Goal: Check status: Check status

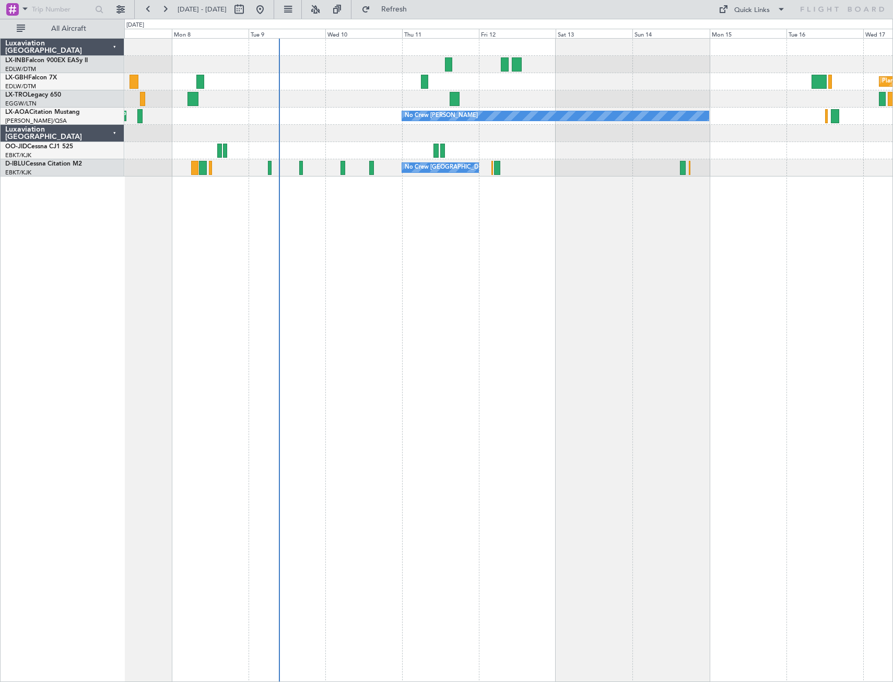
click at [381, 294] on div "Planned Maint Nurnberg Planned Maint [GEOGRAPHIC_DATA] ([GEOGRAPHIC_DATA]) Plan…" at bounding box center [508, 360] width 769 height 644
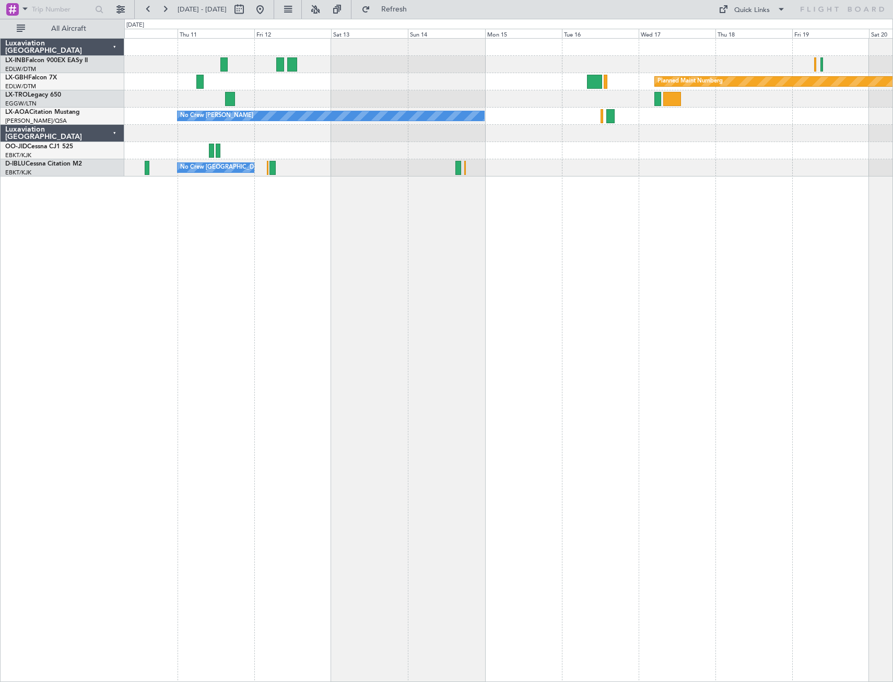
click at [429, 282] on div "Planned Maint Nurnberg No Crew [PERSON_NAME] No Crew [GEOGRAPHIC_DATA] (Brussel…" at bounding box center [508, 360] width 769 height 644
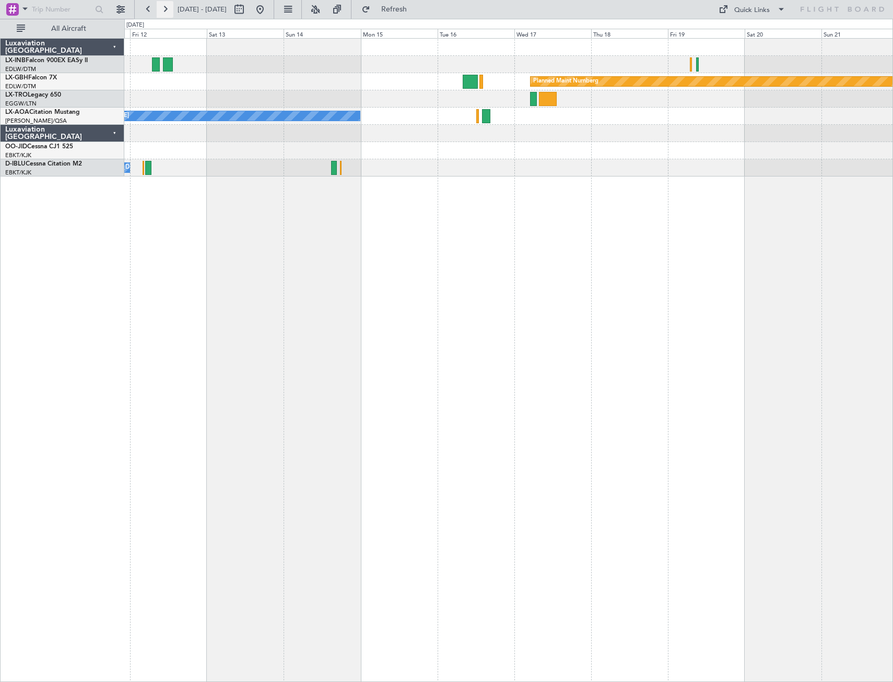
click at [165, 6] on button at bounding box center [165, 9] width 17 height 17
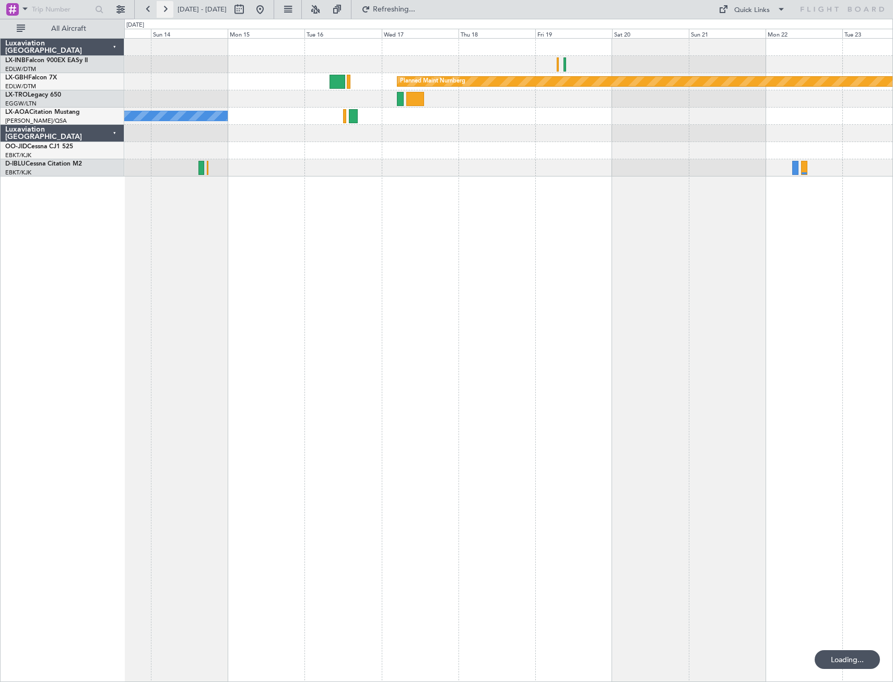
click at [165, 6] on button at bounding box center [165, 9] width 17 height 17
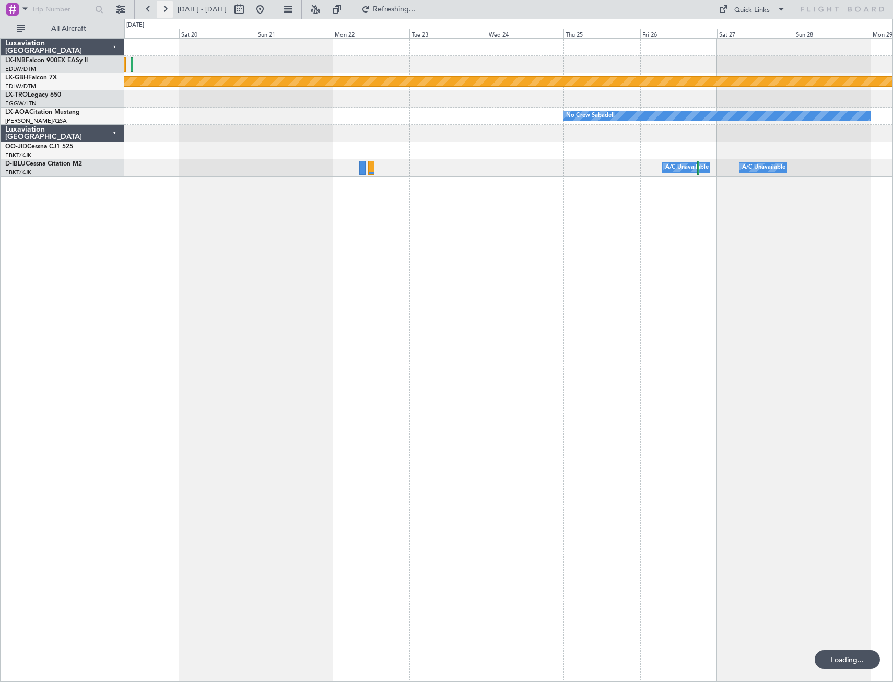
click at [165, 6] on button at bounding box center [165, 9] width 17 height 17
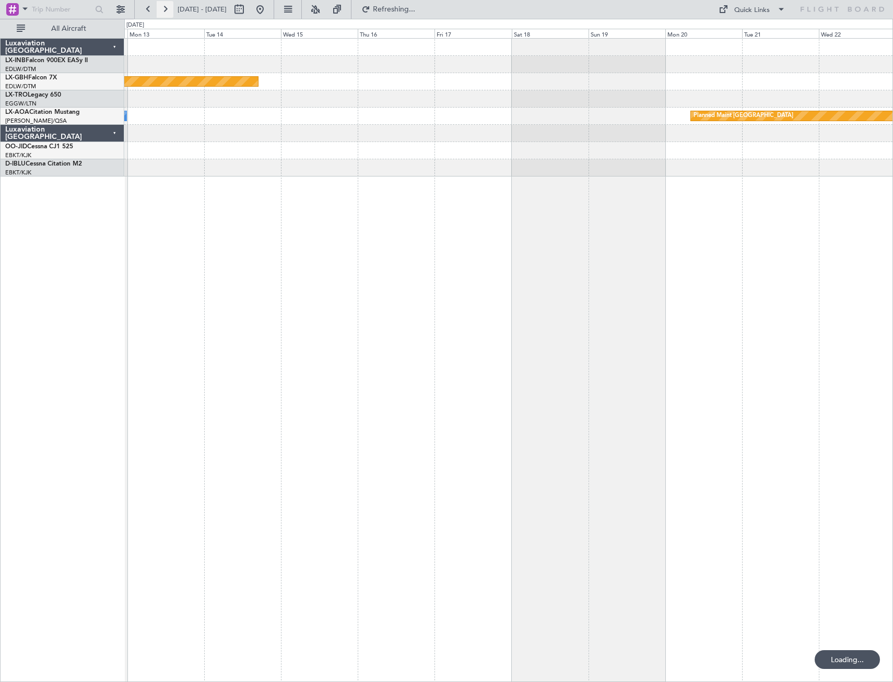
click at [165, 6] on button at bounding box center [165, 9] width 17 height 17
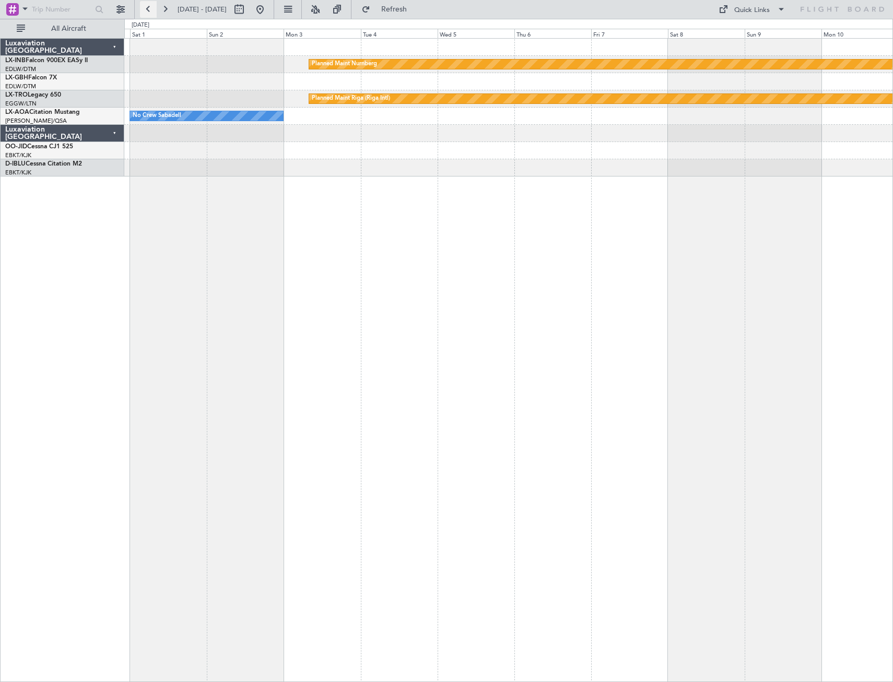
click at [152, 9] on button at bounding box center [148, 9] width 17 height 17
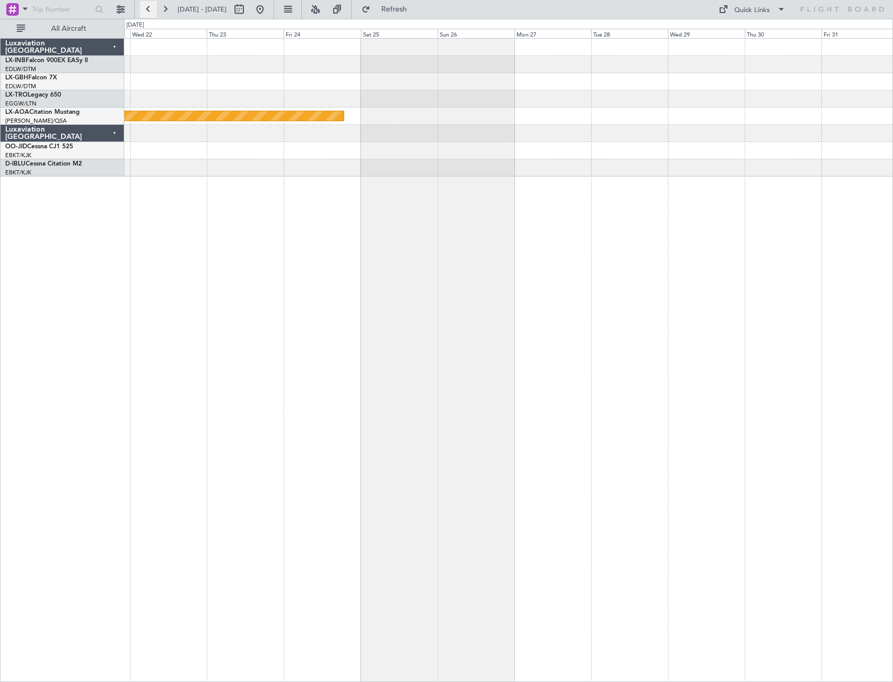
click at [152, 9] on button at bounding box center [148, 9] width 17 height 17
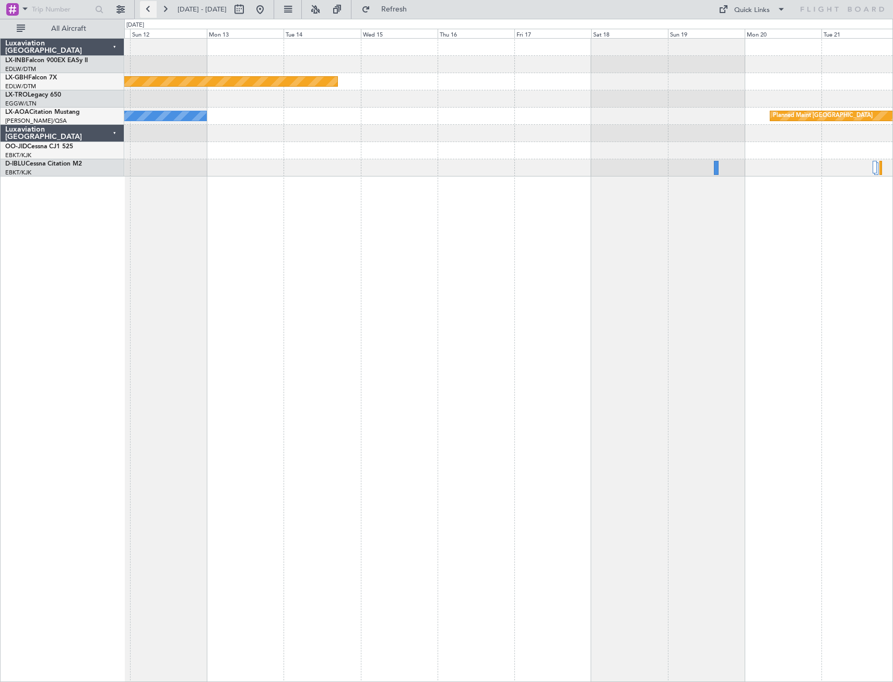
click at [152, 9] on button at bounding box center [148, 9] width 17 height 17
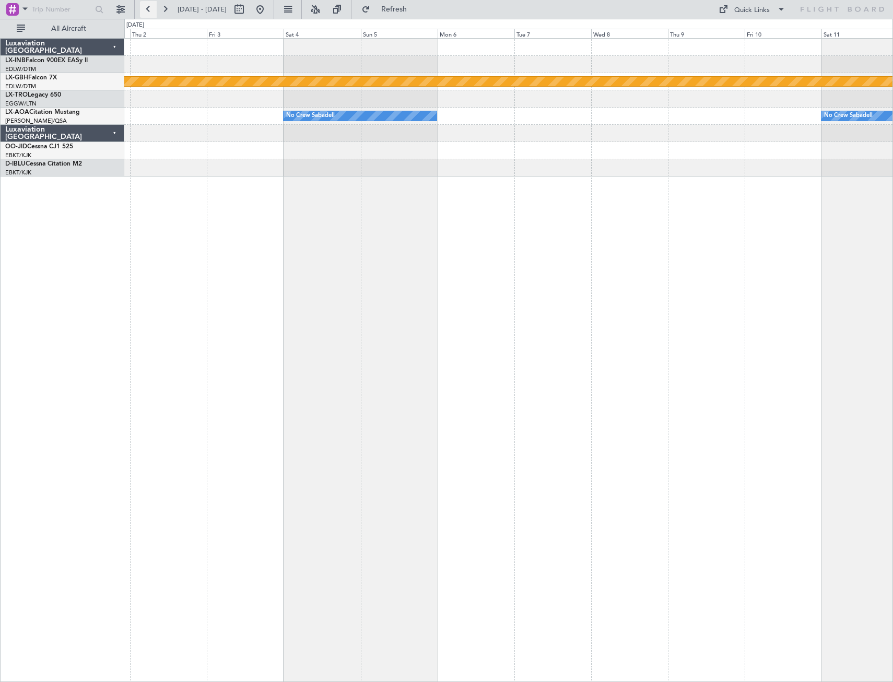
click at [144, 13] on button at bounding box center [148, 9] width 17 height 17
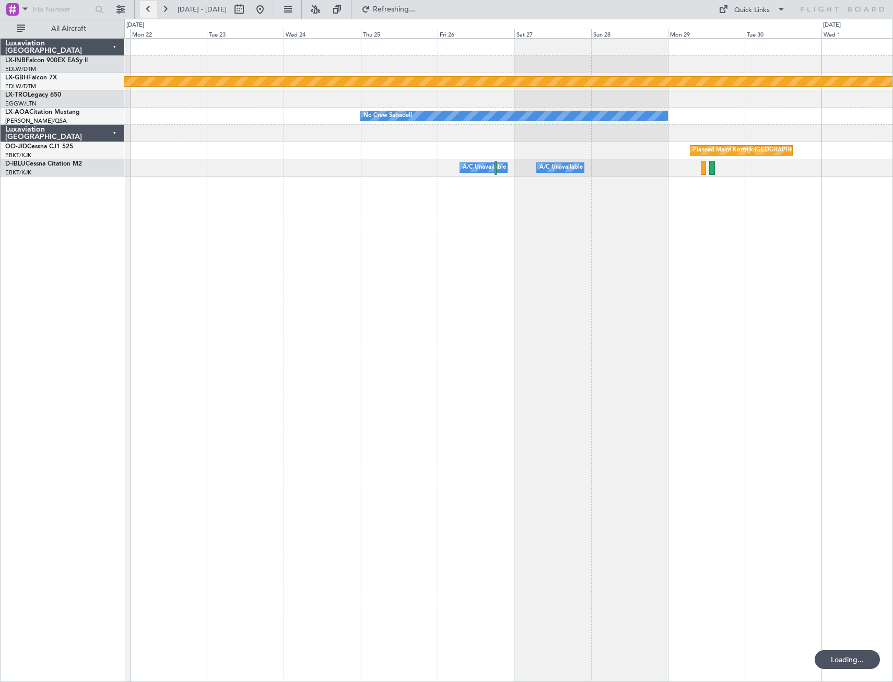
click at [144, 13] on button at bounding box center [148, 9] width 17 height 17
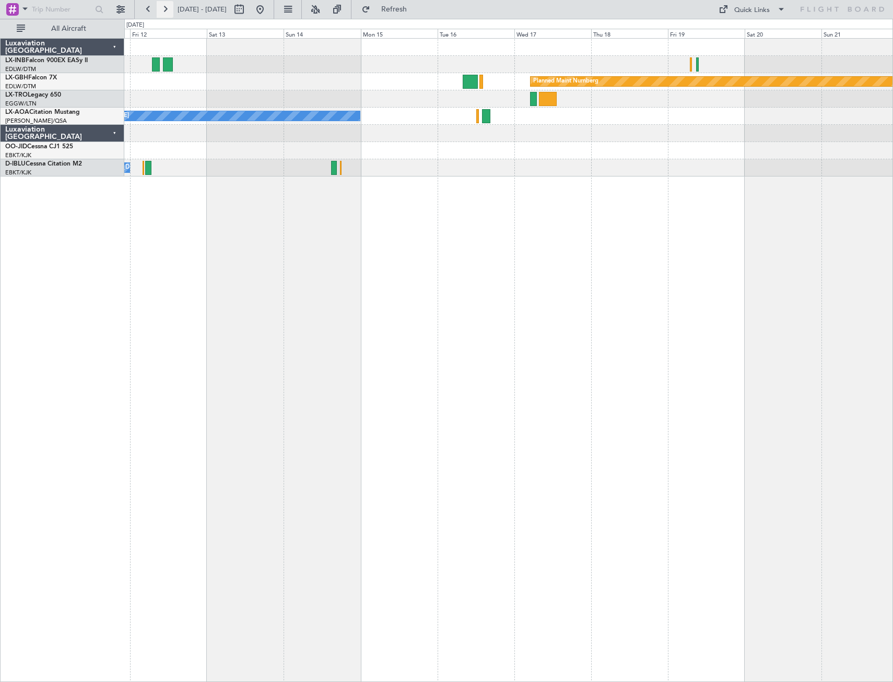
click at [169, 1] on button at bounding box center [165, 9] width 17 height 17
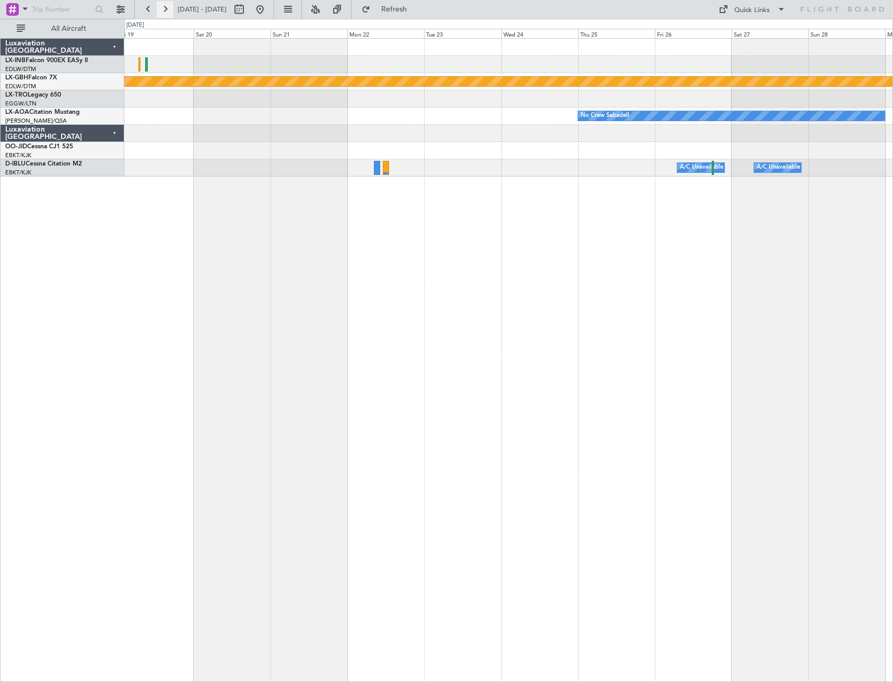
click at [169, 3] on button at bounding box center [165, 9] width 17 height 17
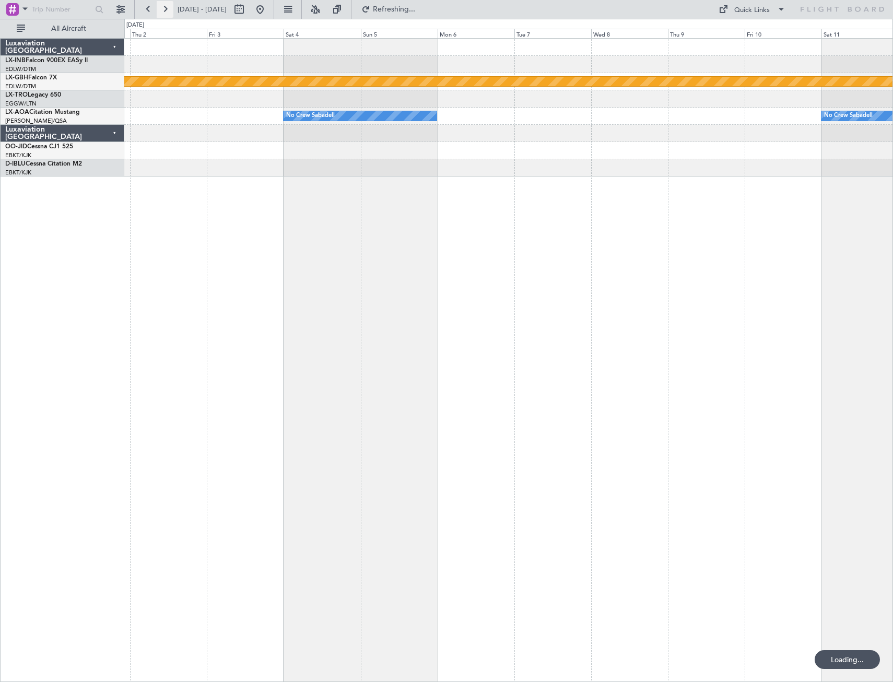
click at [169, 3] on button at bounding box center [165, 9] width 17 height 17
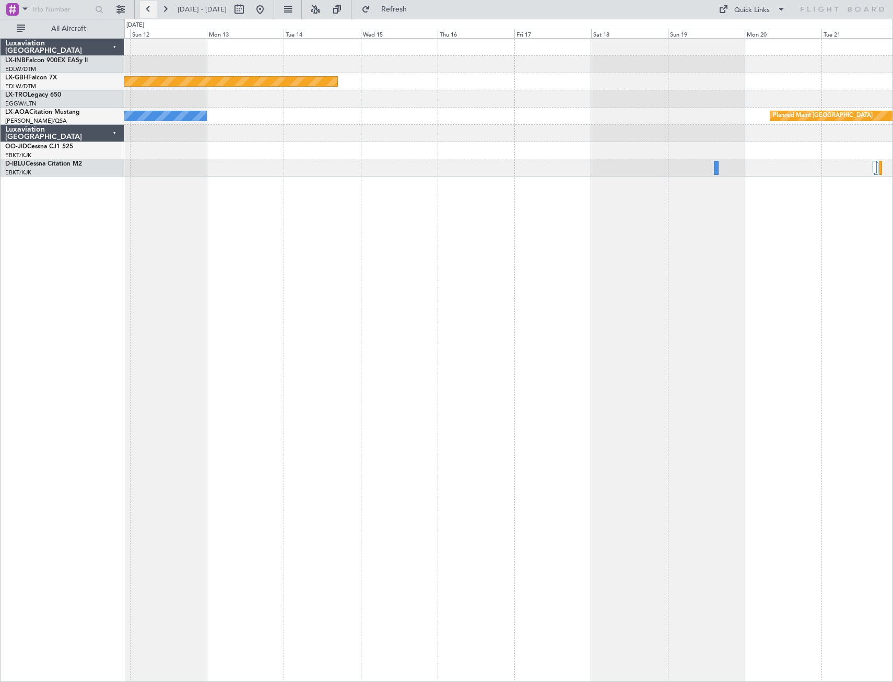
click at [154, 9] on button at bounding box center [148, 9] width 17 height 17
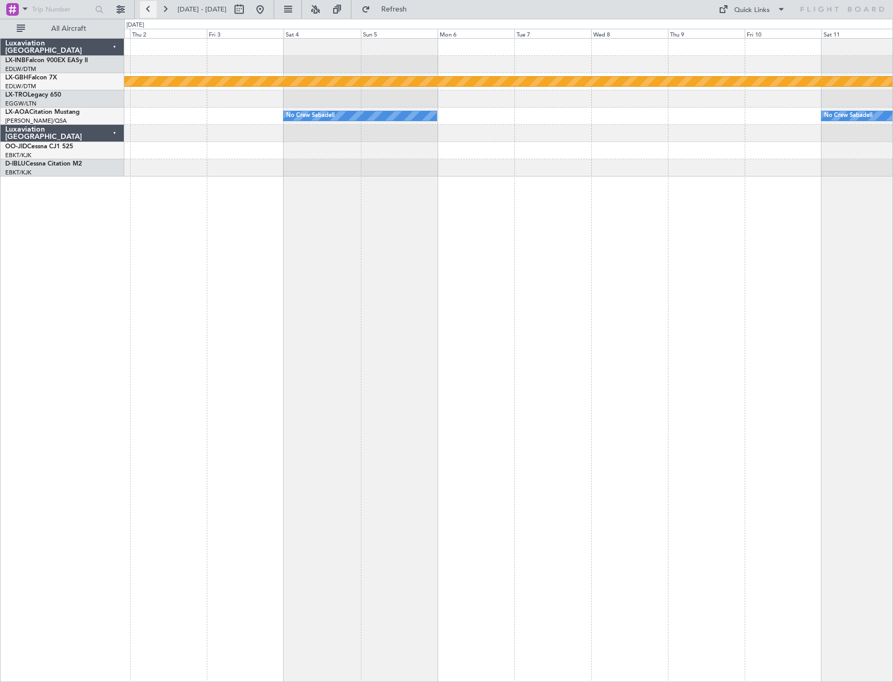
click at [149, 11] on button at bounding box center [148, 9] width 17 height 17
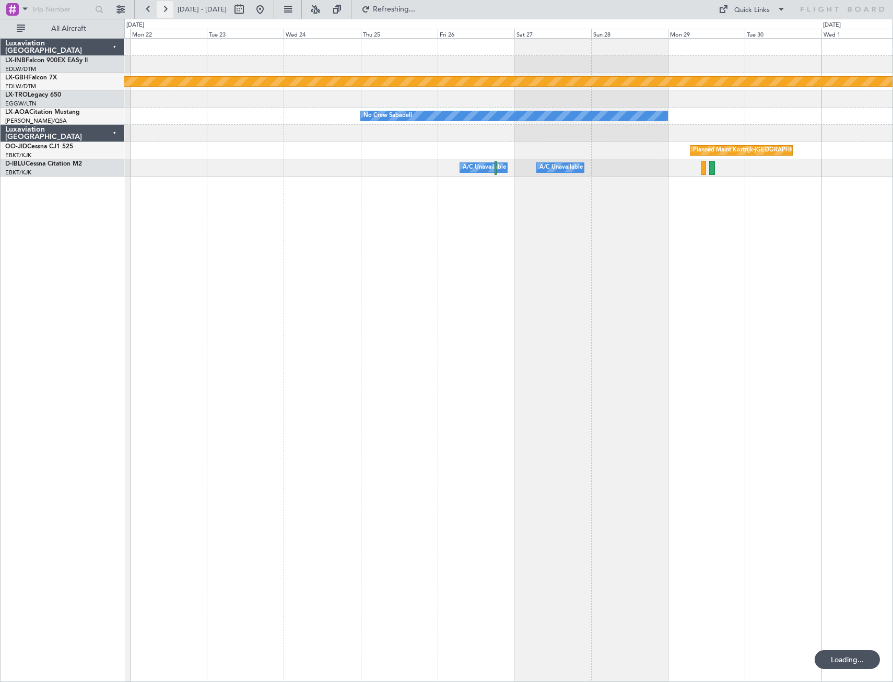
click at [163, 11] on button at bounding box center [165, 9] width 17 height 17
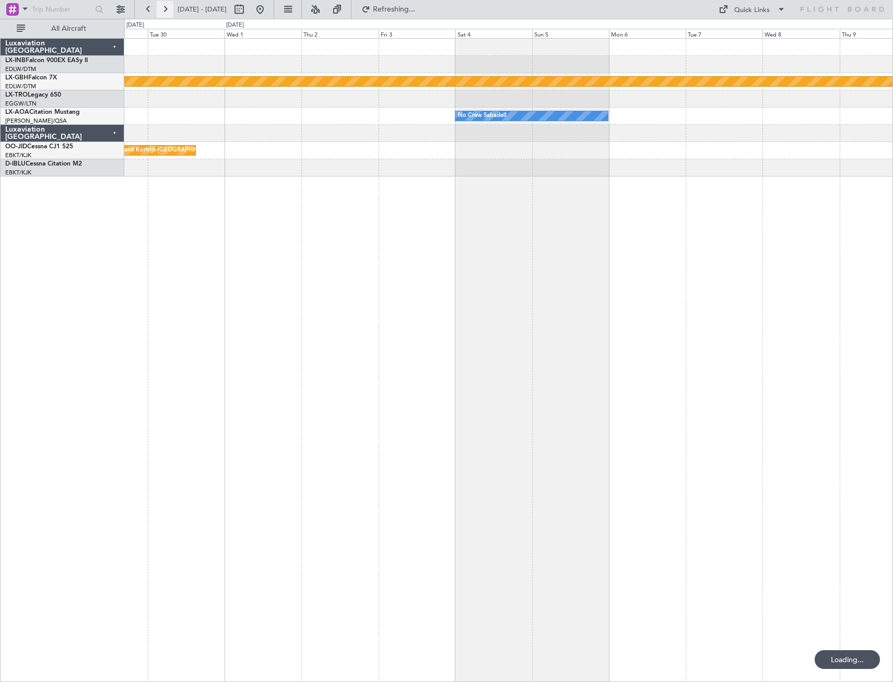
click at [163, 11] on button at bounding box center [165, 9] width 17 height 17
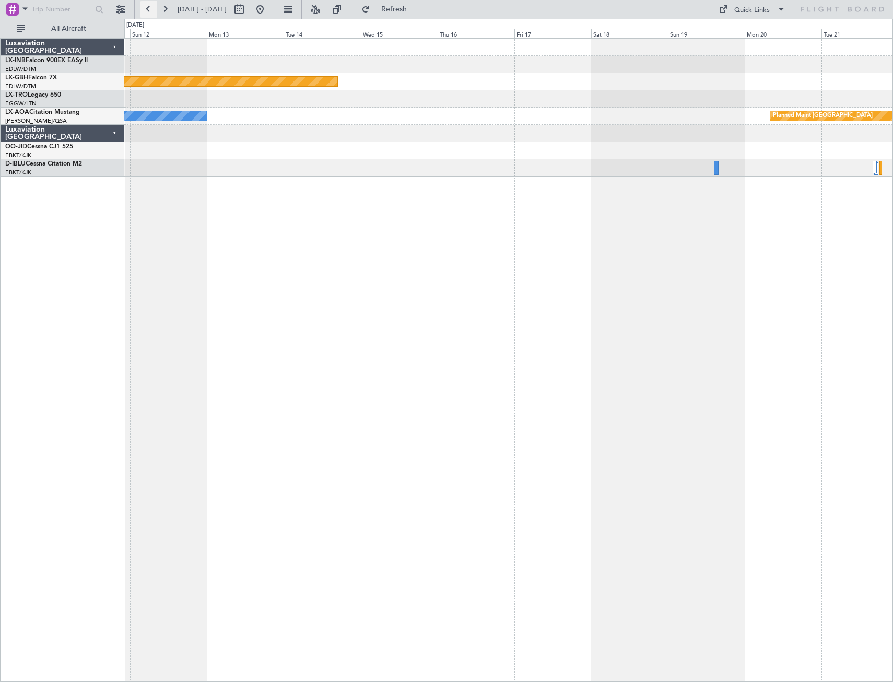
click at [152, 15] on button at bounding box center [148, 9] width 17 height 17
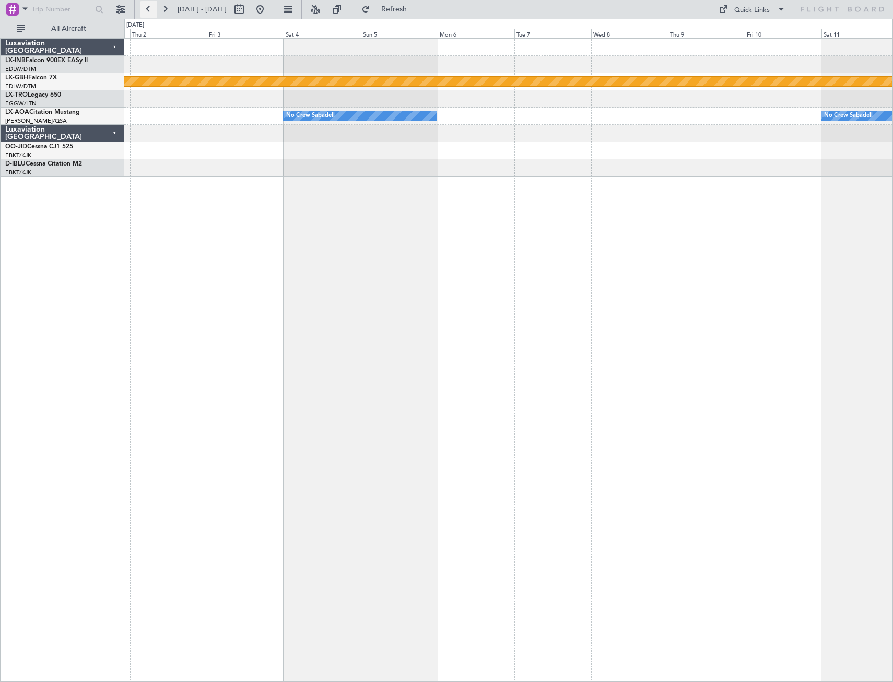
click at [152, 15] on button at bounding box center [148, 9] width 17 height 17
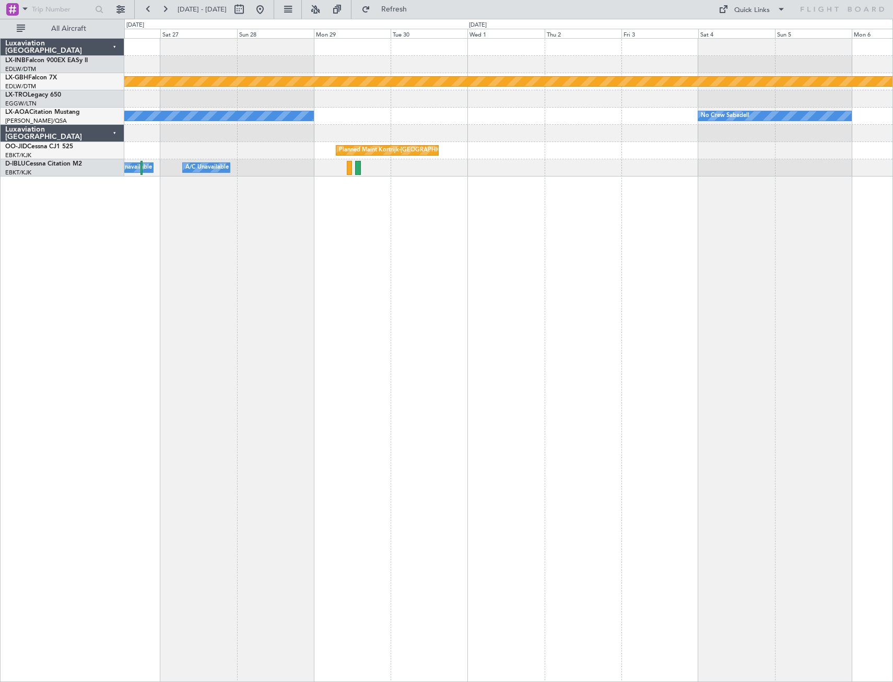
click at [291, 327] on div "Planned Maint Nurnberg No Crew Sabadell No Crew Sabadell Planned Maint [GEOGRAP…" at bounding box center [508, 360] width 769 height 644
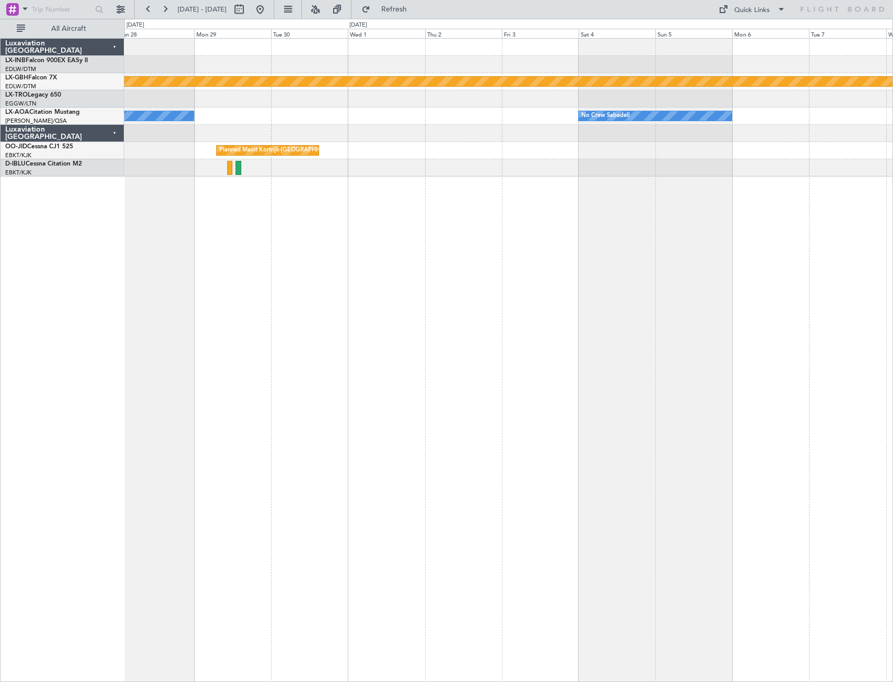
click at [306, 366] on div "Planned Maint Nurnberg No Crew Sabadell No Crew Sabadell Planned Maint [GEOGRAP…" at bounding box center [508, 360] width 769 height 644
click at [330, 373] on div "Planned Maint Nurnberg No Crew Sabadell No Crew Sabadell" at bounding box center [508, 360] width 769 height 644
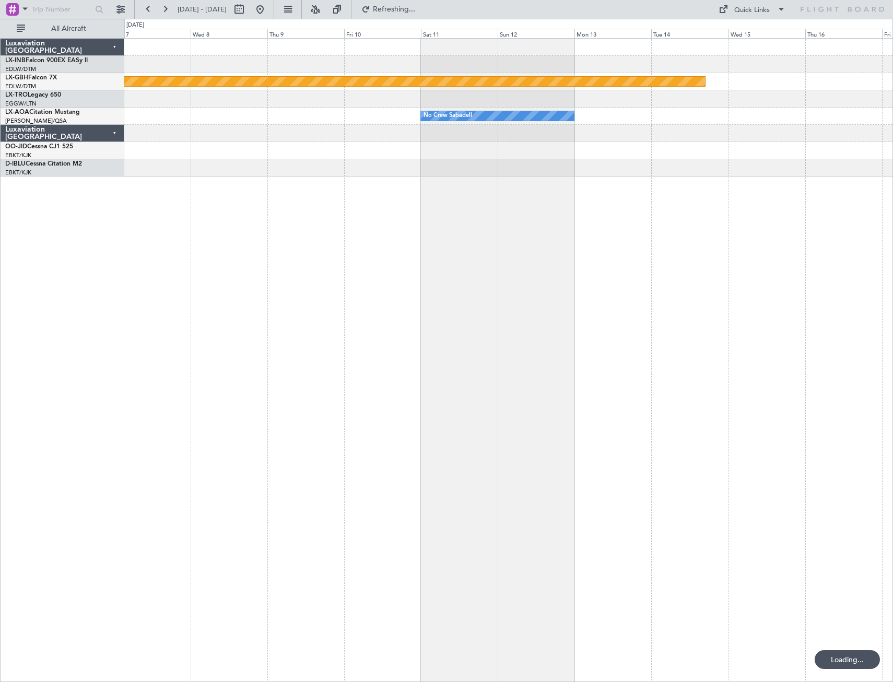
click at [455, 372] on div "Planned Maint Nurnberg No Crew Sabadell No Crew Sabadell" at bounding box center [508, 360] width 769 height 644
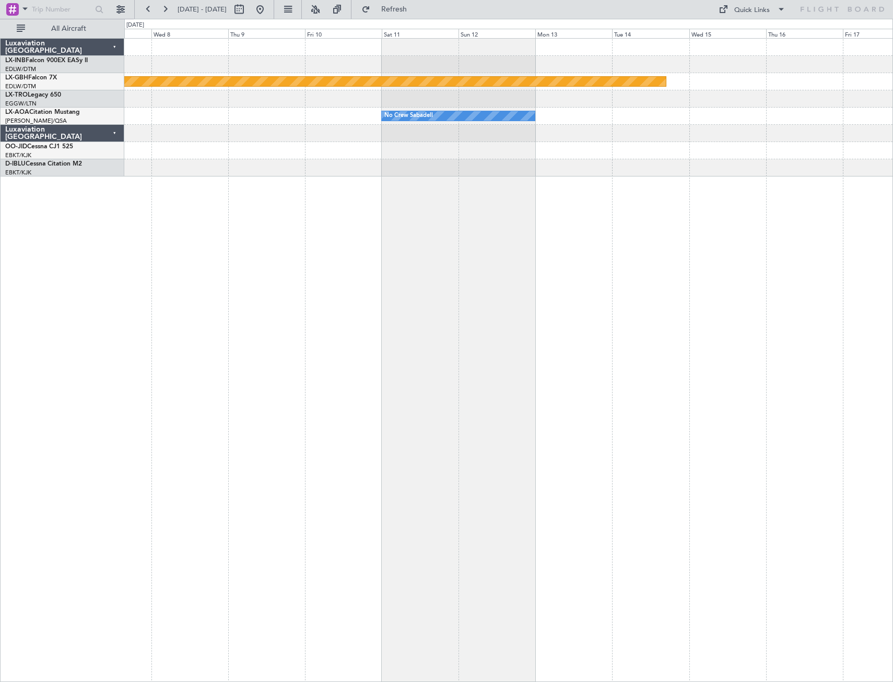
click at [437, 294] on div "Planned Maint Nurnberg No Crew Sabadell No Crew Sabadell" at bounding box center [508, 360] width 769 height 644
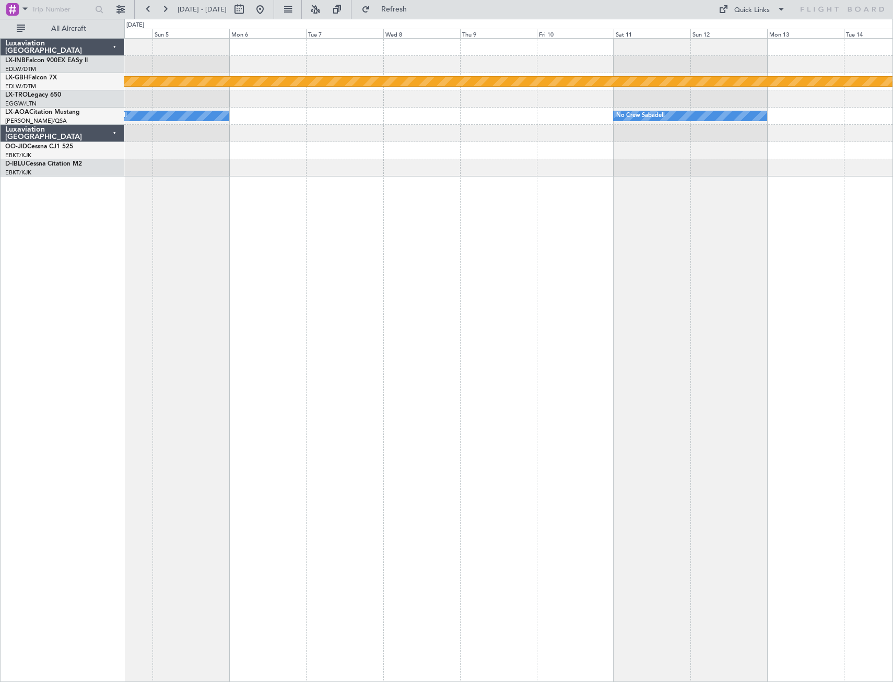
click at [500, 233] on div "Planned Maint Nurnberg No Crew Sabadell No Crew Sabadell" at bounding box center [508, 360] width 769 height 644
click at [268, 10] on button at bounding box center [260, 9] width 17 height 17
